Goal: Book appointment/travel/reservation

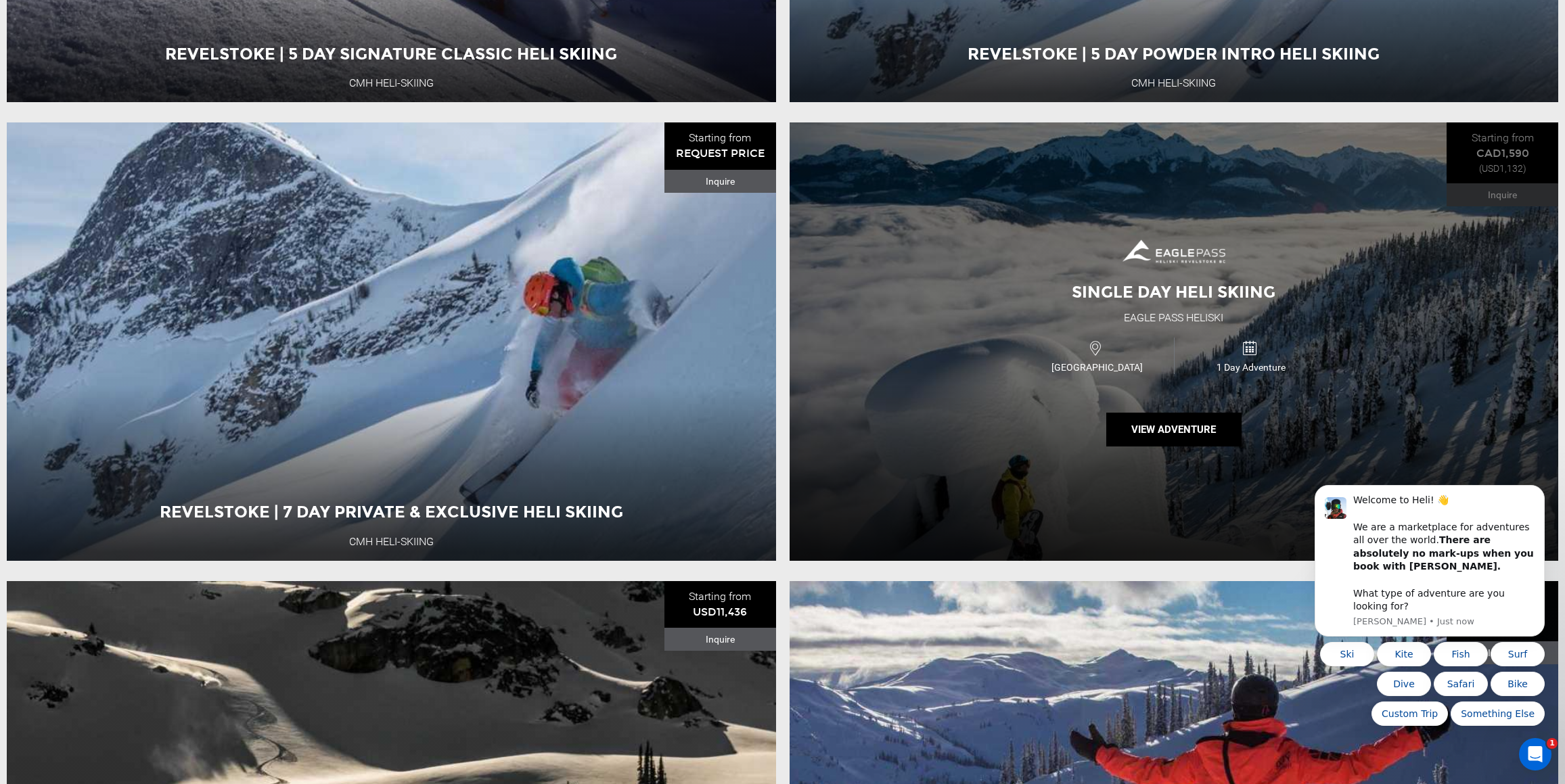
scroll to position [562, 0]
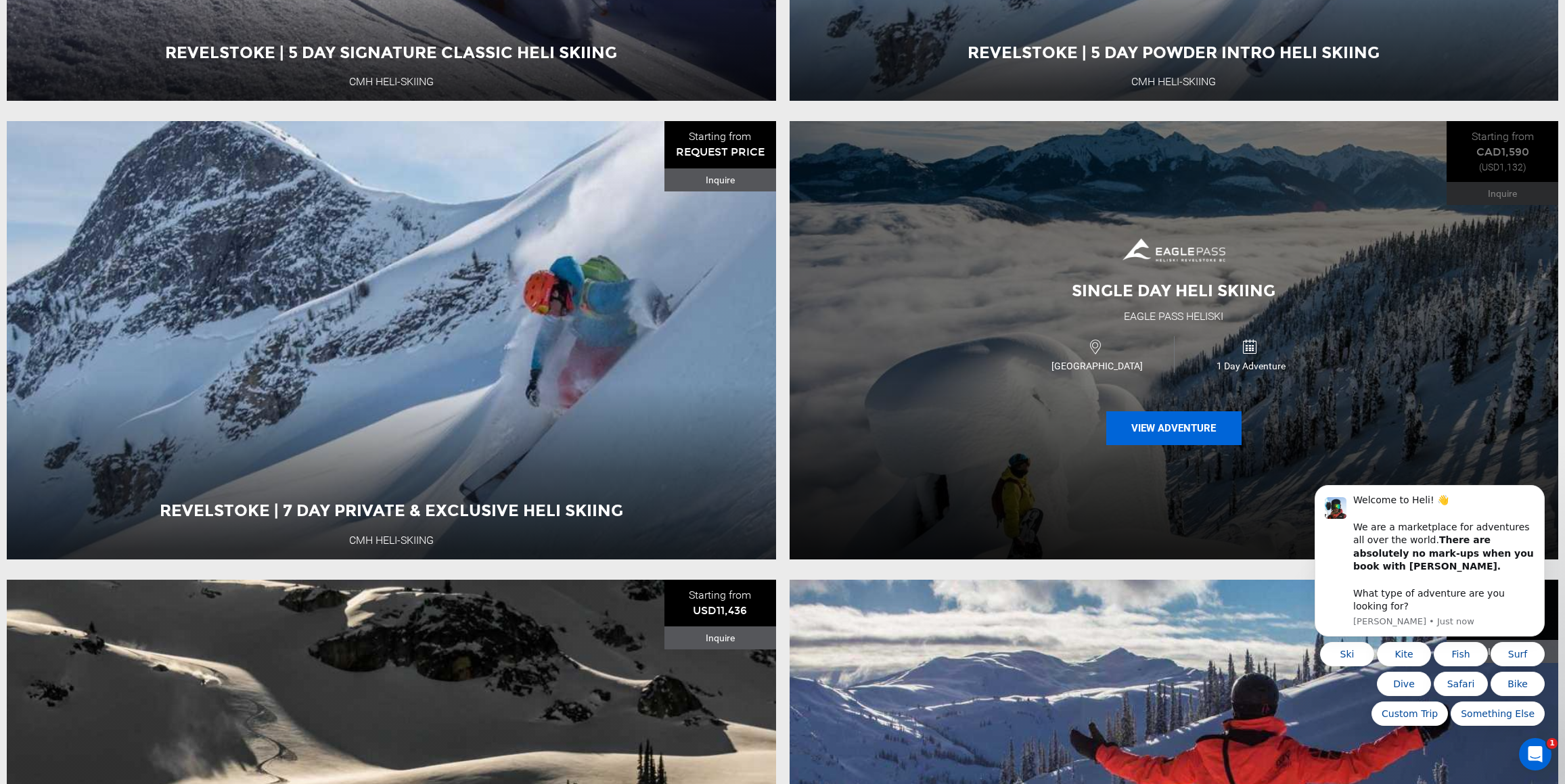
click at [1170, 423] on button "View Adventure" at bounding box center [1174, 428] width 135 height 34
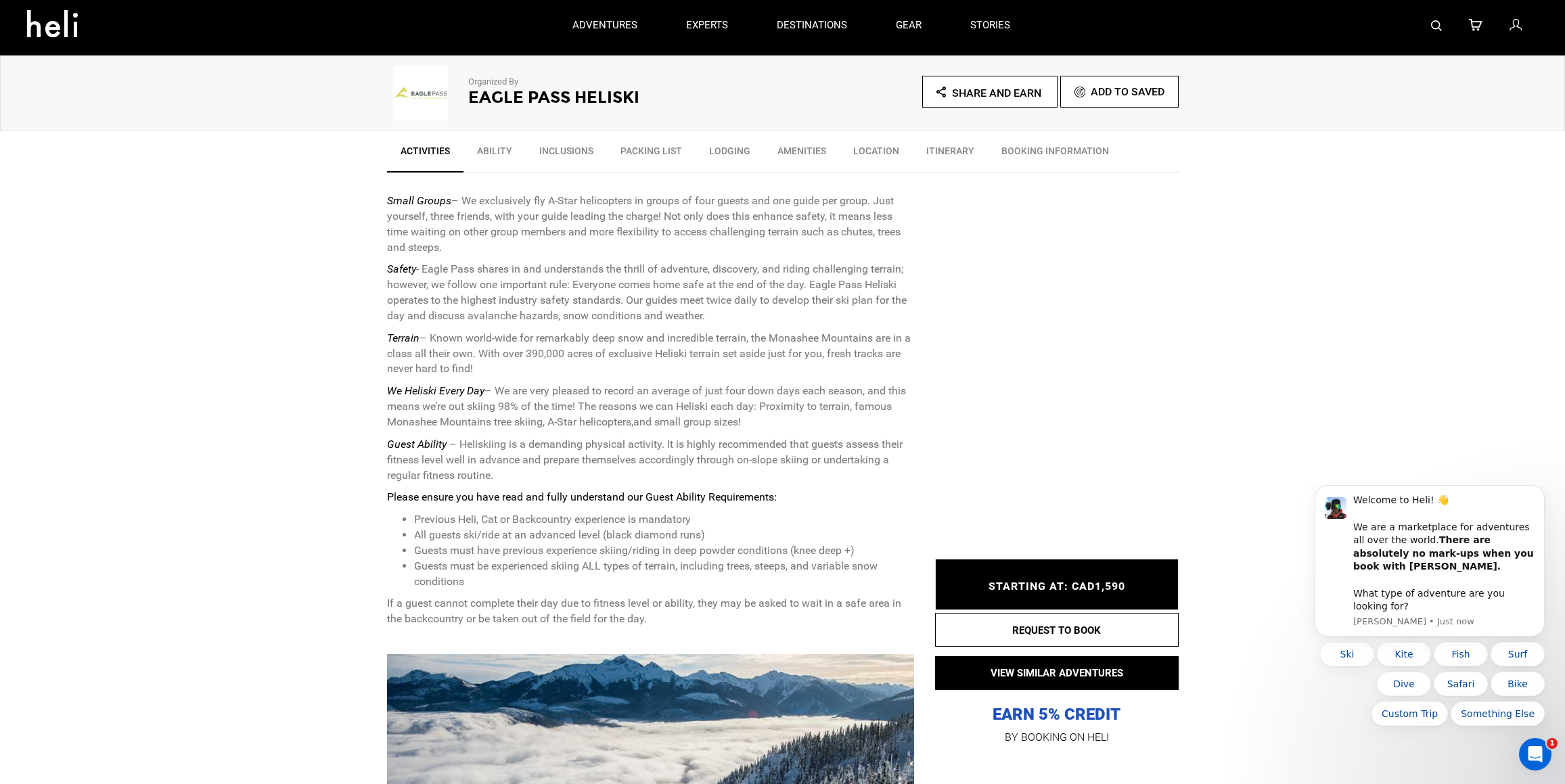
scroll to position [399, 0]
click at [995, 588] on span "STARTING AT: CAD1,590" at bounding box center [1057, 586] width 137 height 13
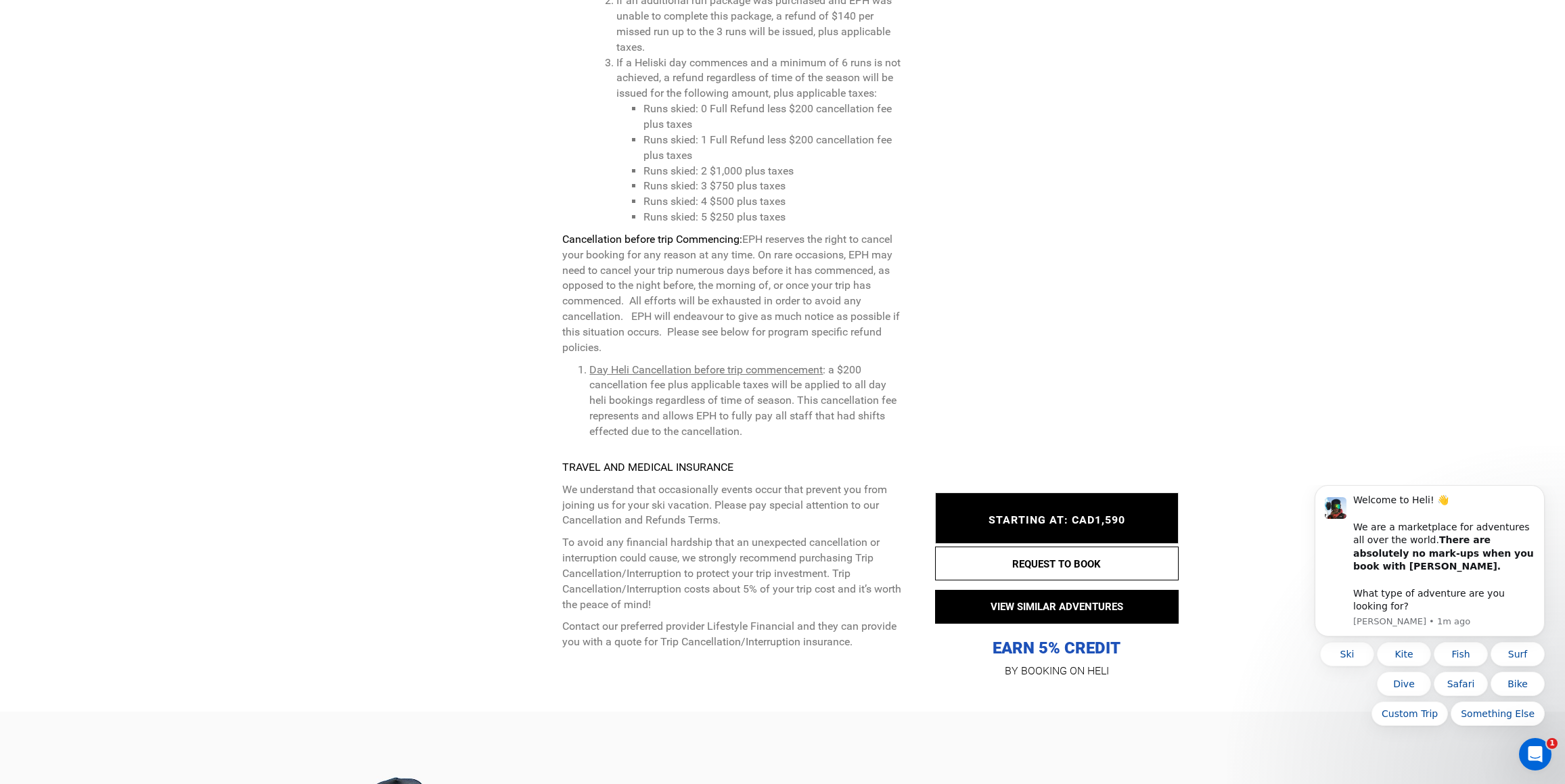
scroll to position [4092, 0]
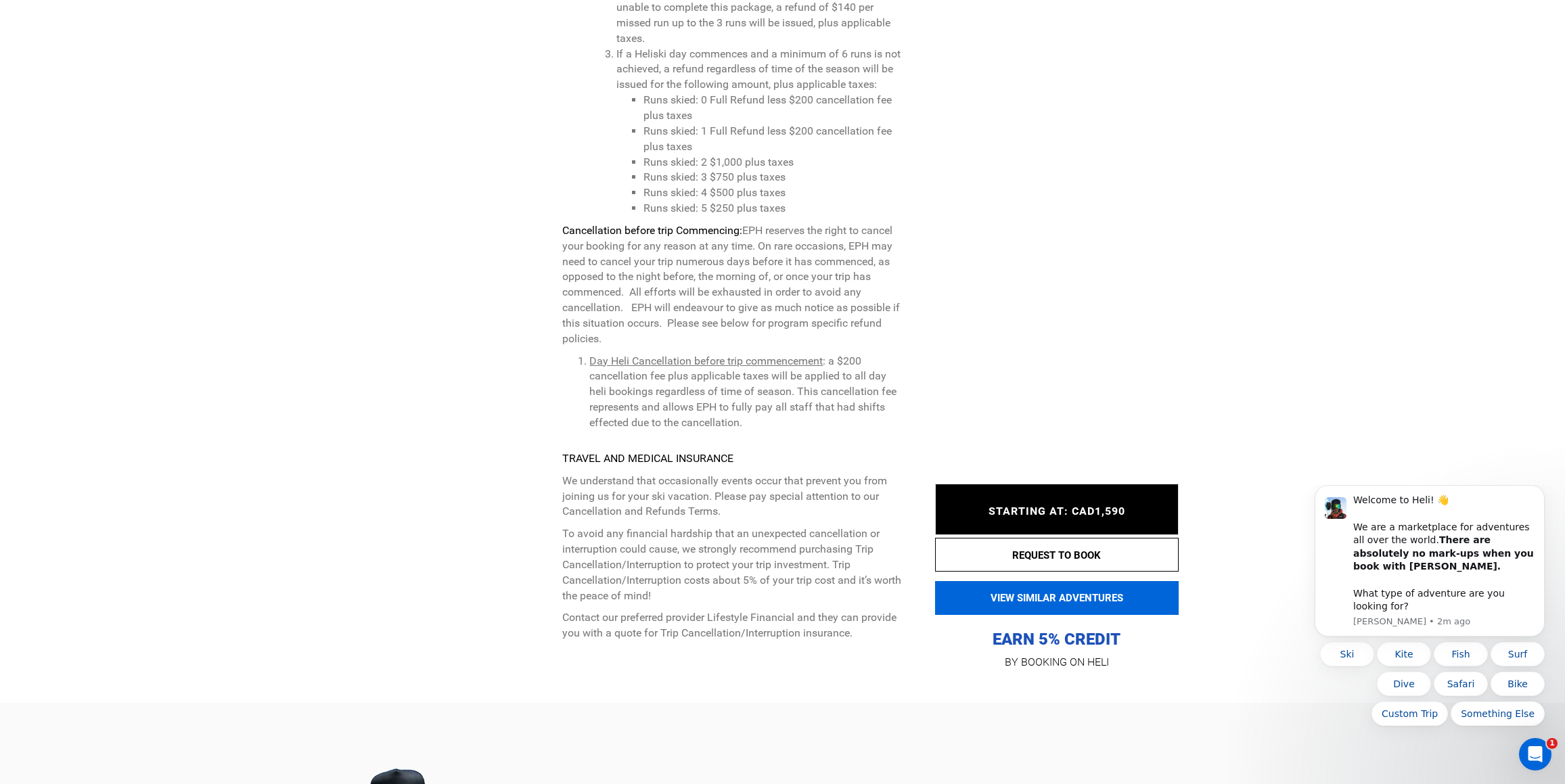
click at [1010, 581] on button "VIEW SIMILAR ADVENTURES" at bounding box center [1057, 598] width 243 height 34
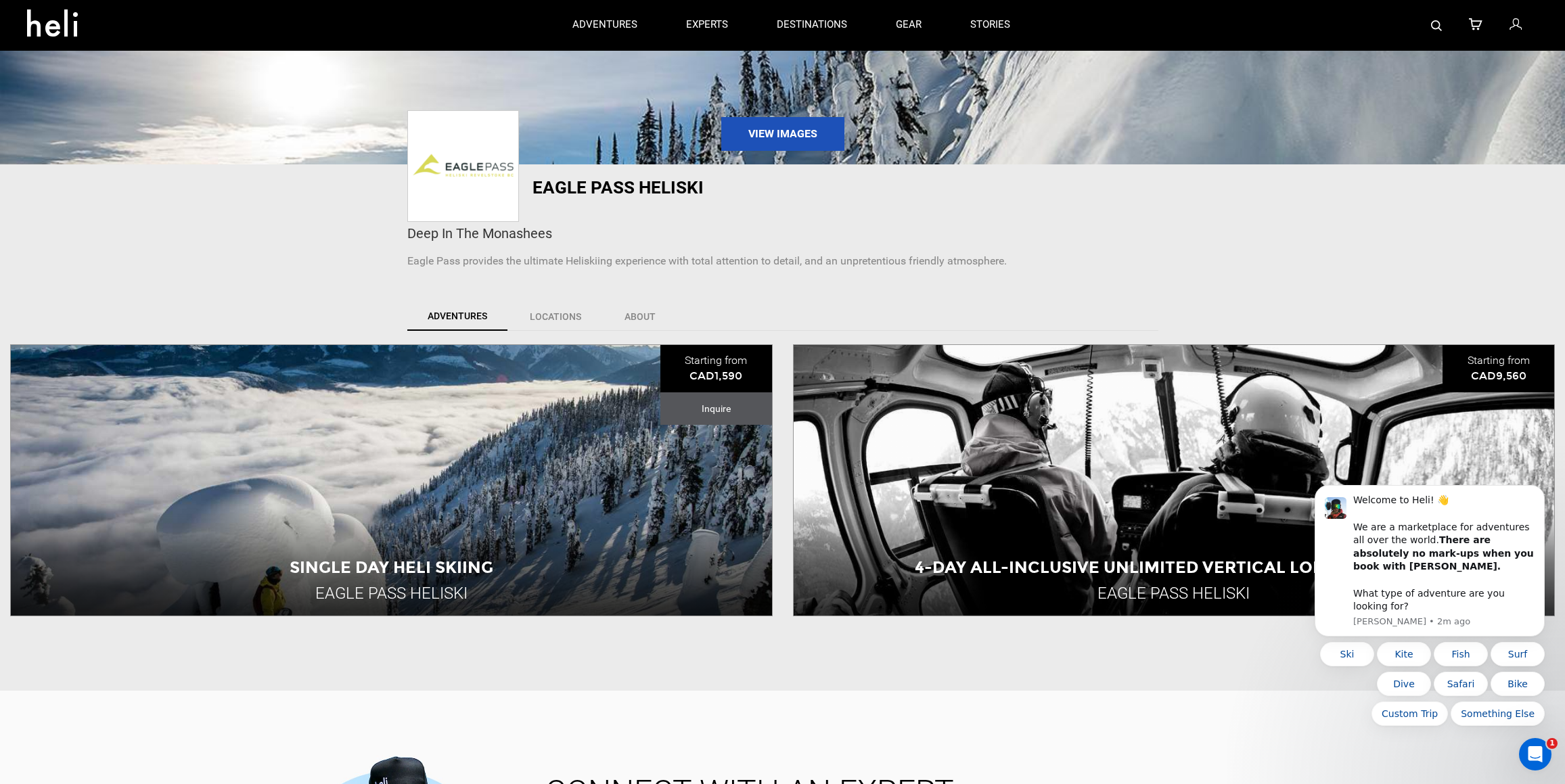
scroll to position [154, 0]
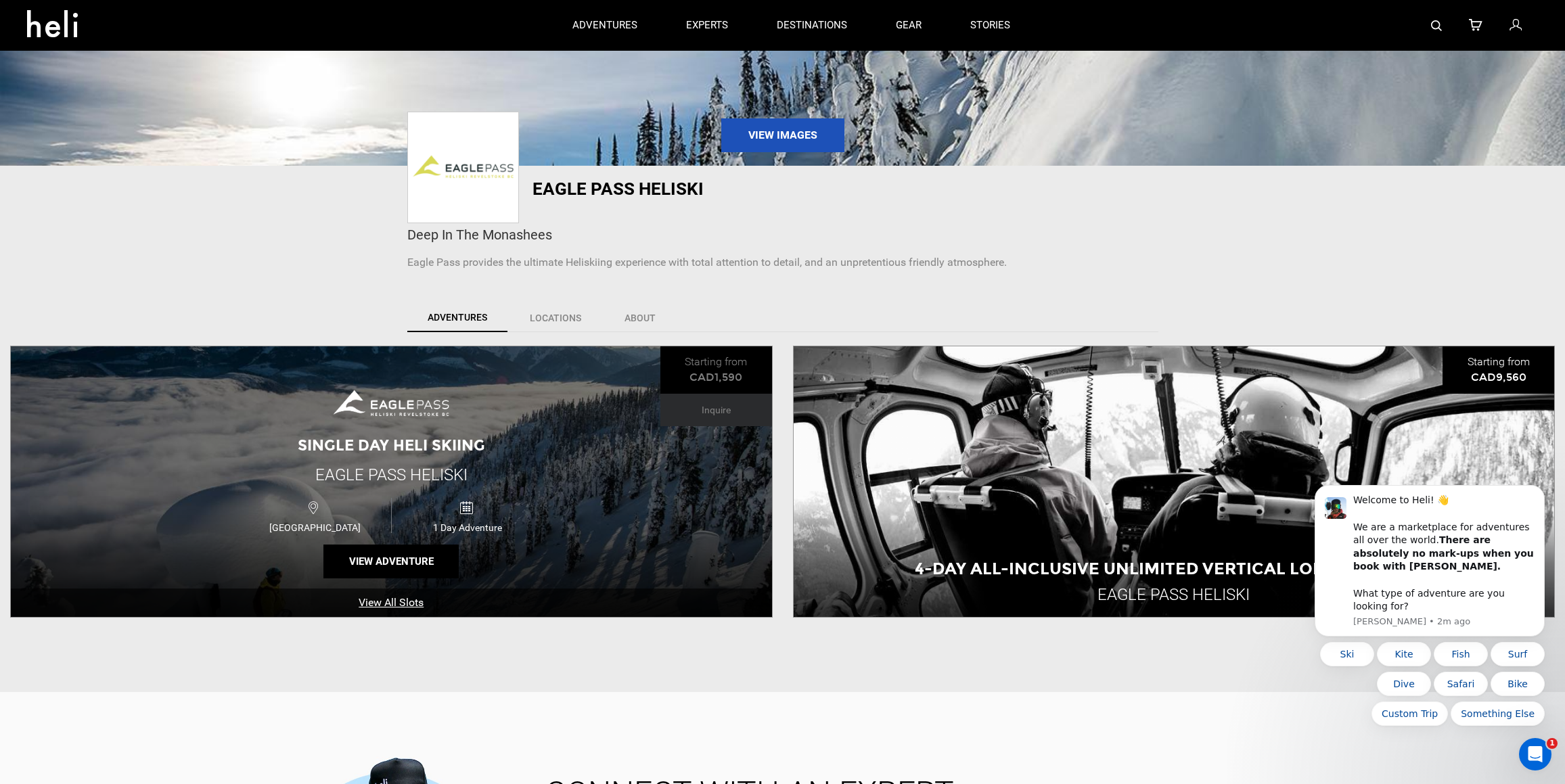
click at [375, 601] on link "View All Slots" at bounding box center [392, 602] width 762 height 29
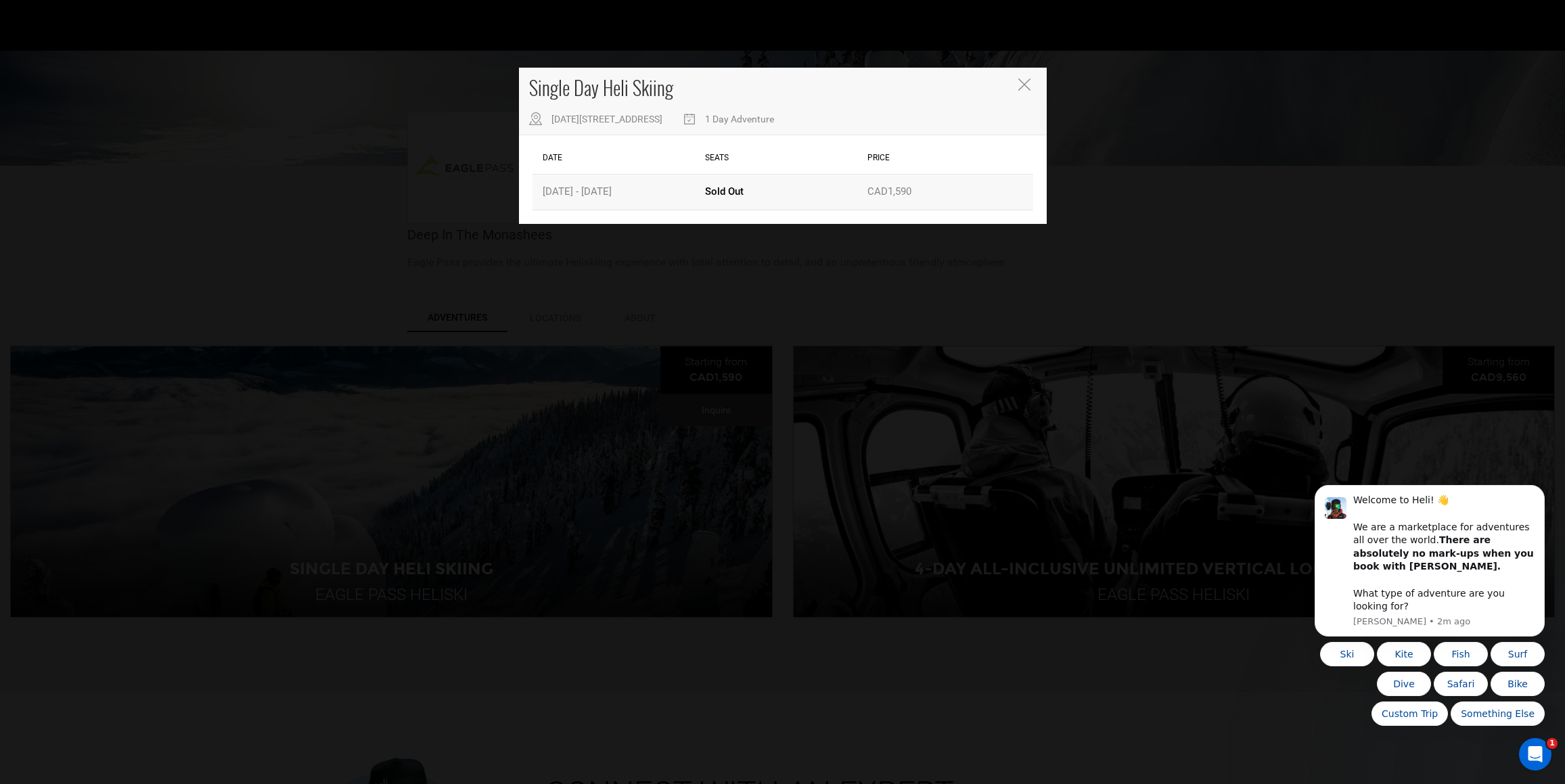
click at [624, 191] on div "Date [DATE] - [DATE]" at bounding box center [621, 192] width 163 height 35
click at [1018, 83] on icon "Close" at bounding box center [1024, 84] width 12 height 12
